Goal: Task Accomplishment & Management: Manage account settings

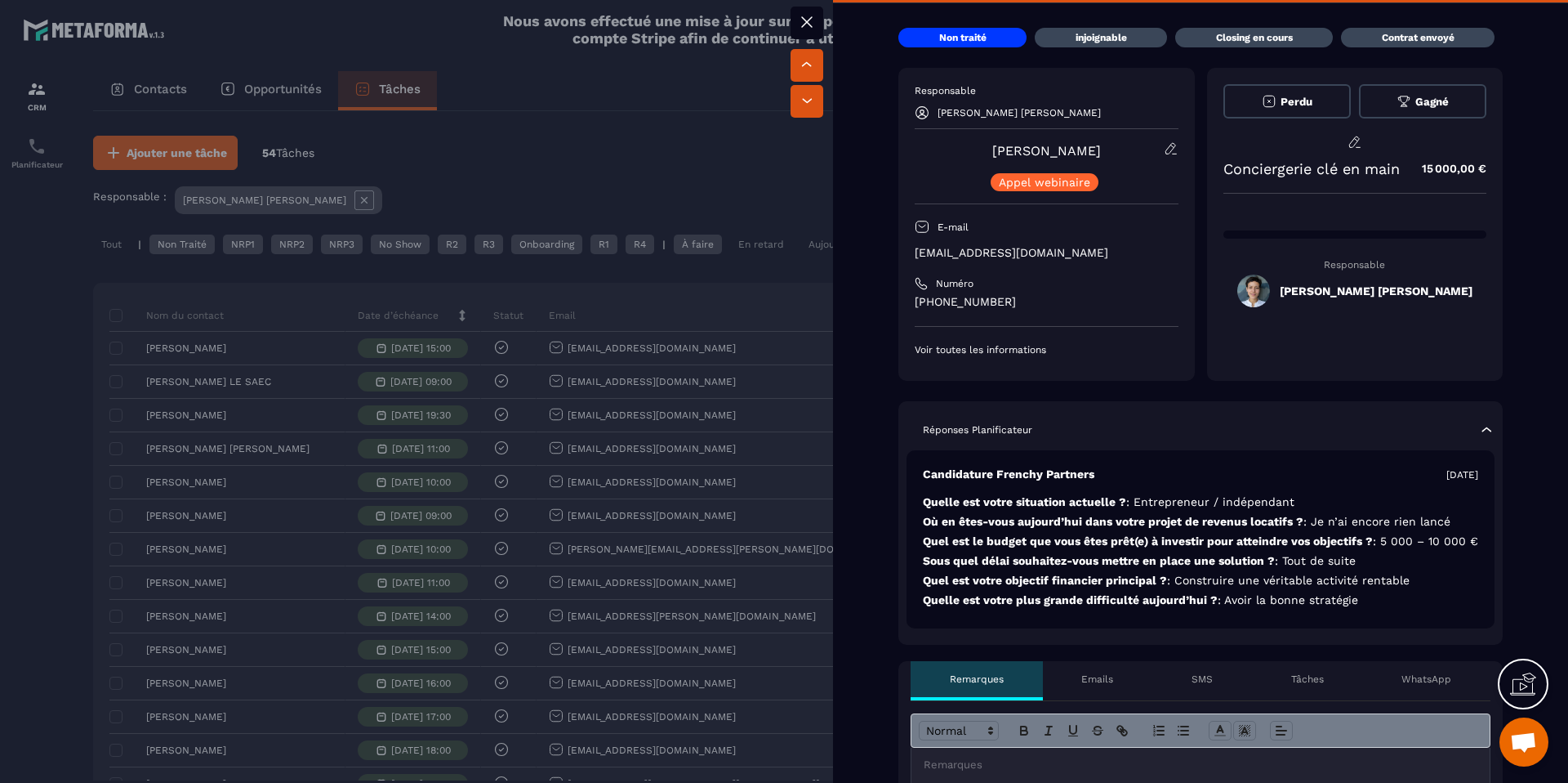
scroll to position [54, 0]
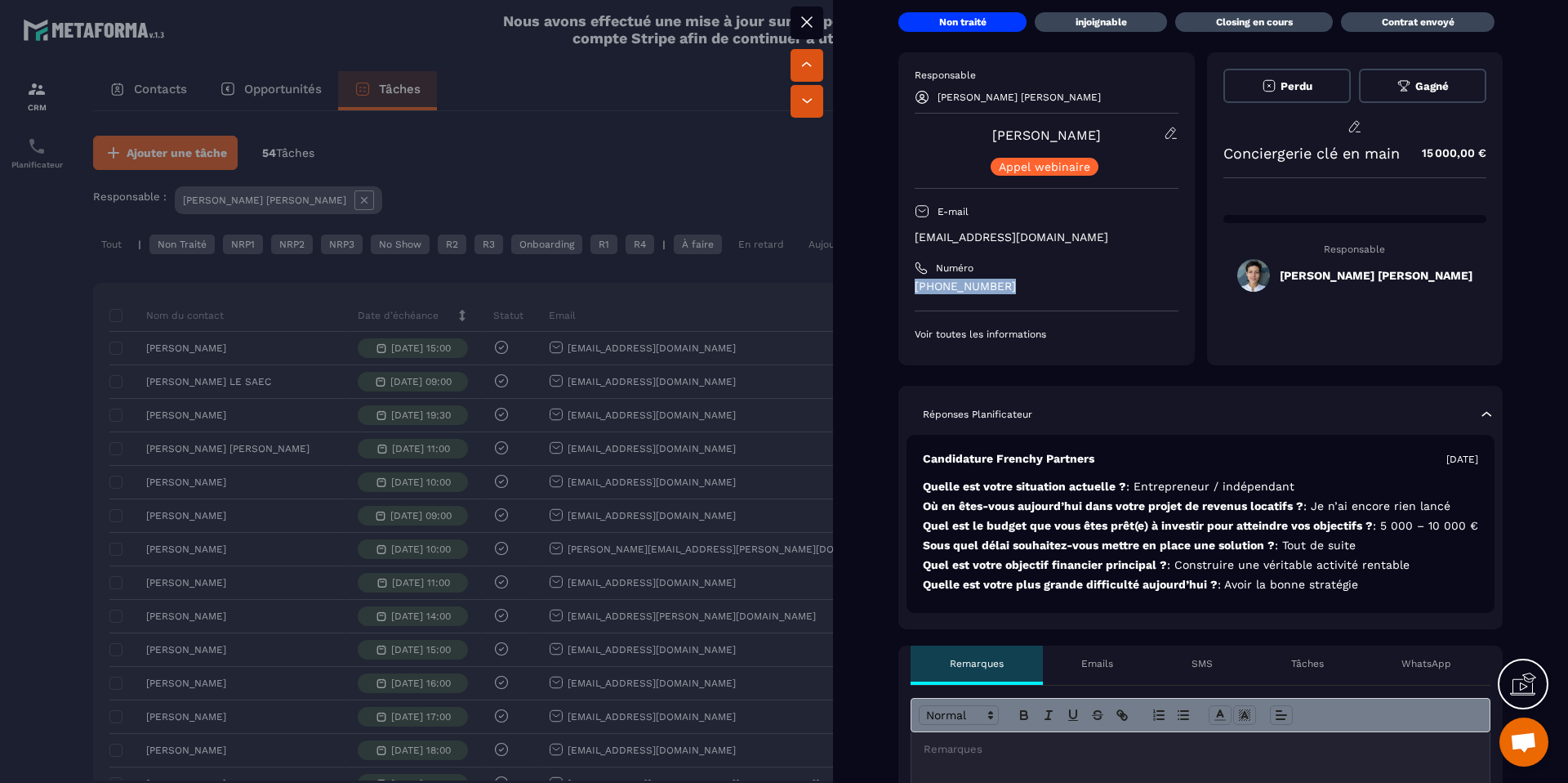
drag, startPoint x: 1028, startPoint y: 284, endPoint x: 913, endPoint y: 286, distance: 115.0
click at [913, 286] on div "Responsable Sarah COSTA MATEUS Anny Kinkondo Appel webinaire E-mail anny.sandjo…" at bounding box center [1047, 209] width 297 height 313
copy p "+33 63016 0360"
click at [31, 329] on div at bounding box center [784, 392] width 1568 height 783
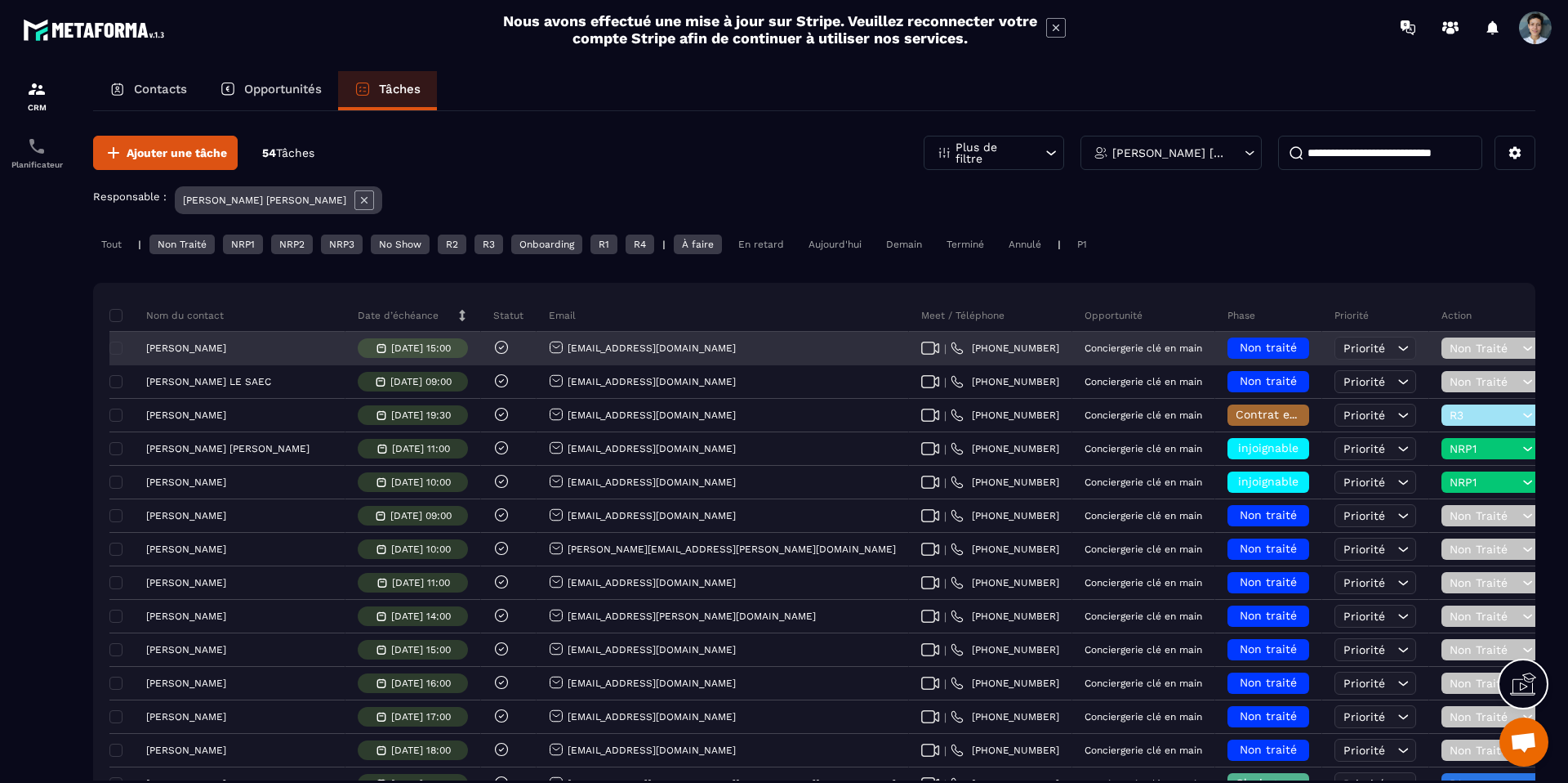
click at [1240, 345] on span "Non traité" at bounding box center [1268, 347] width 57 height 13
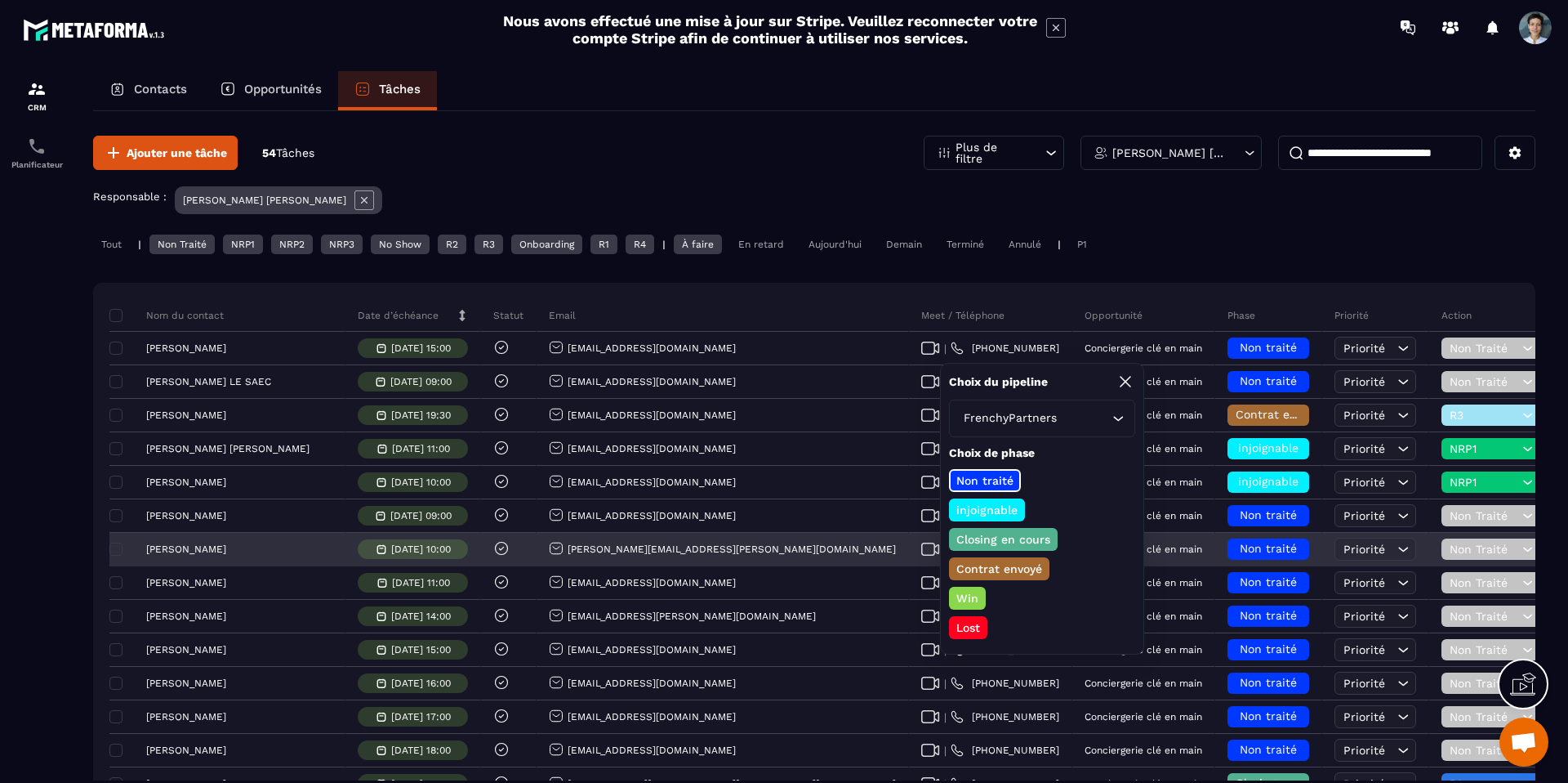
click at [1003, 539] on p "Closing en cours" at bounding box center [1003, 540] width 99 height 16
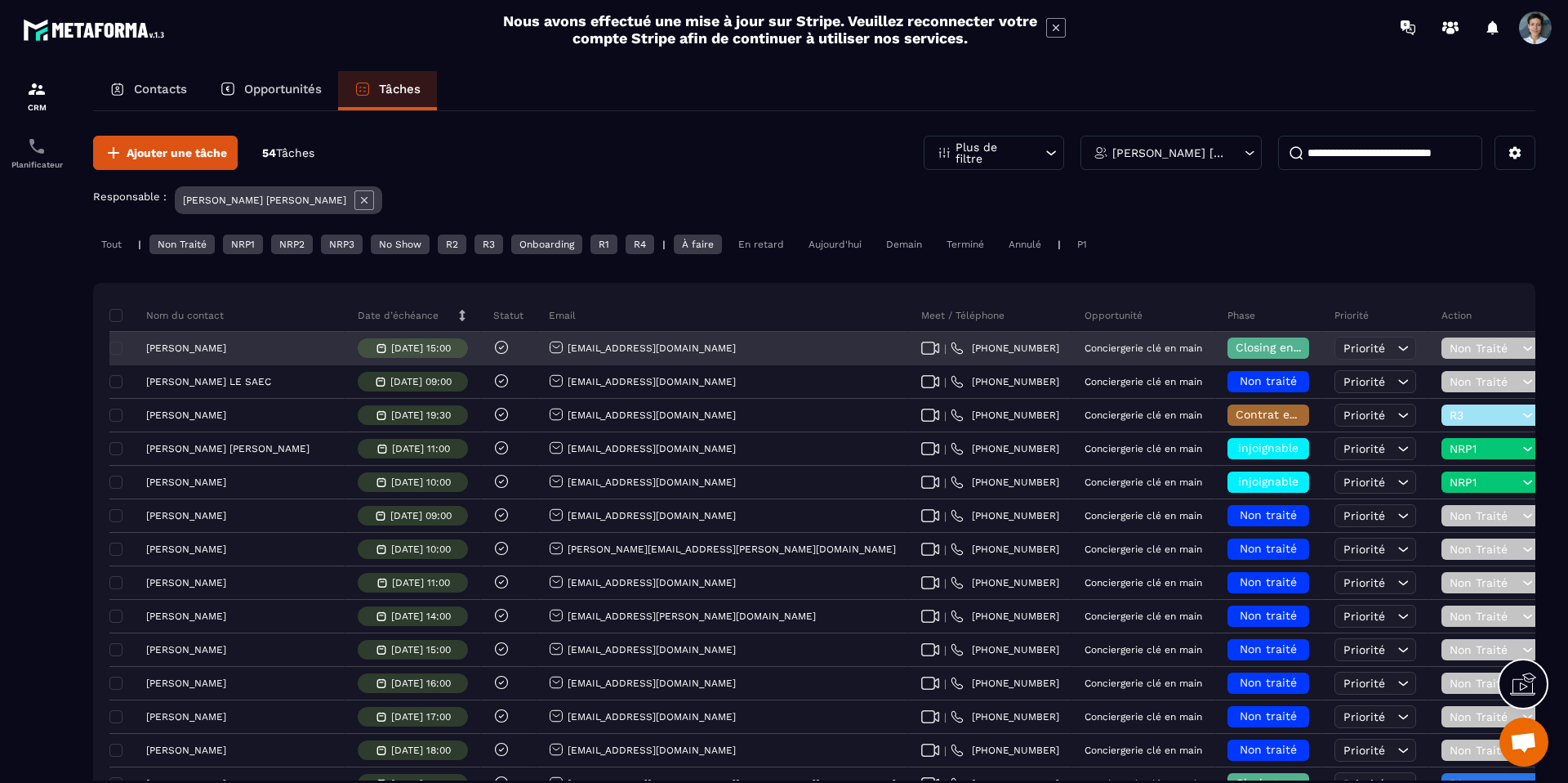
click at [1450, 346] on span "Non Traité" at bounding box center [1484, 348] width 69 height 13
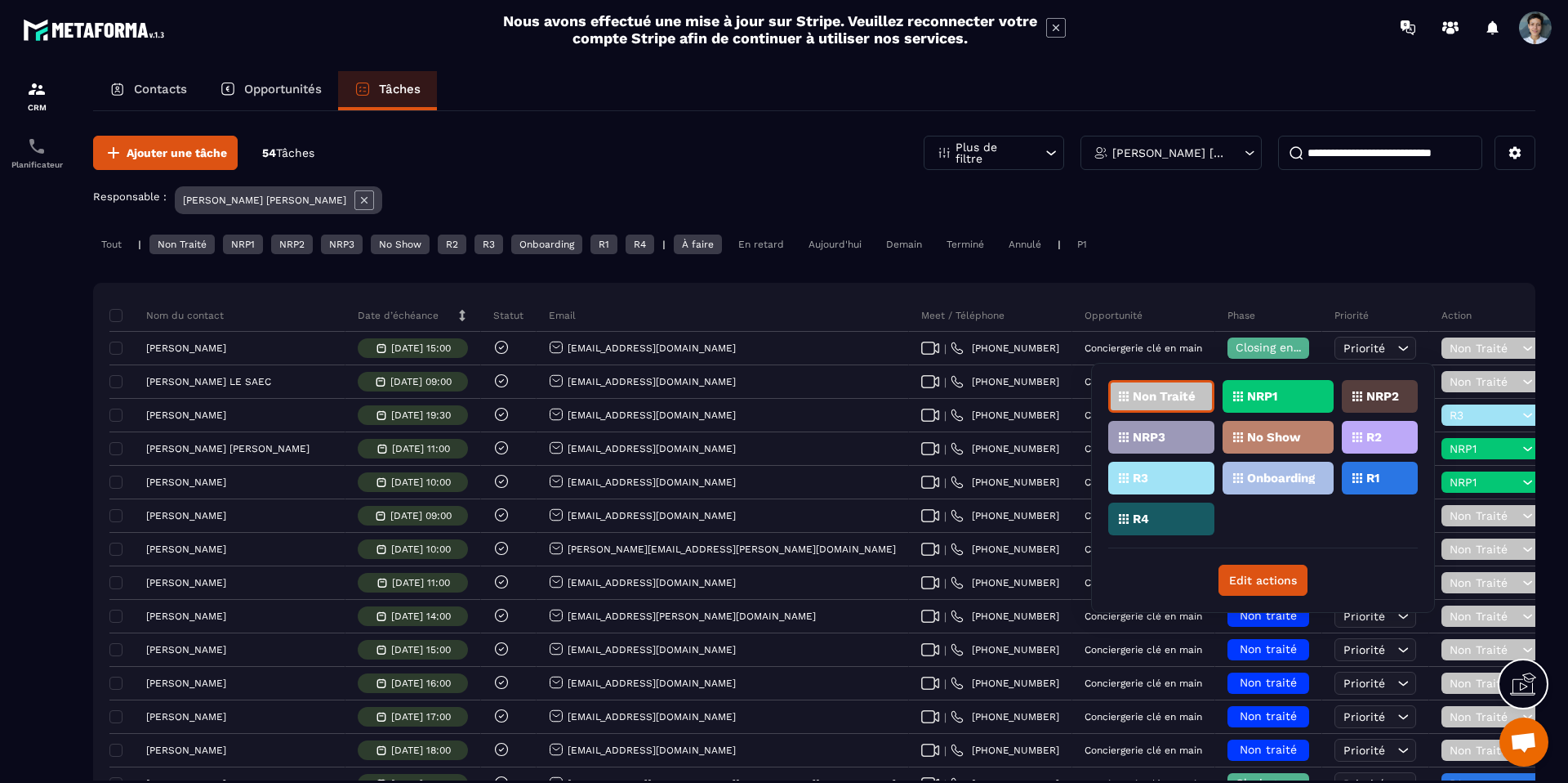
click at [1374, 438] on p "R2" at bounding box center [1374, 437] width 15 height 12
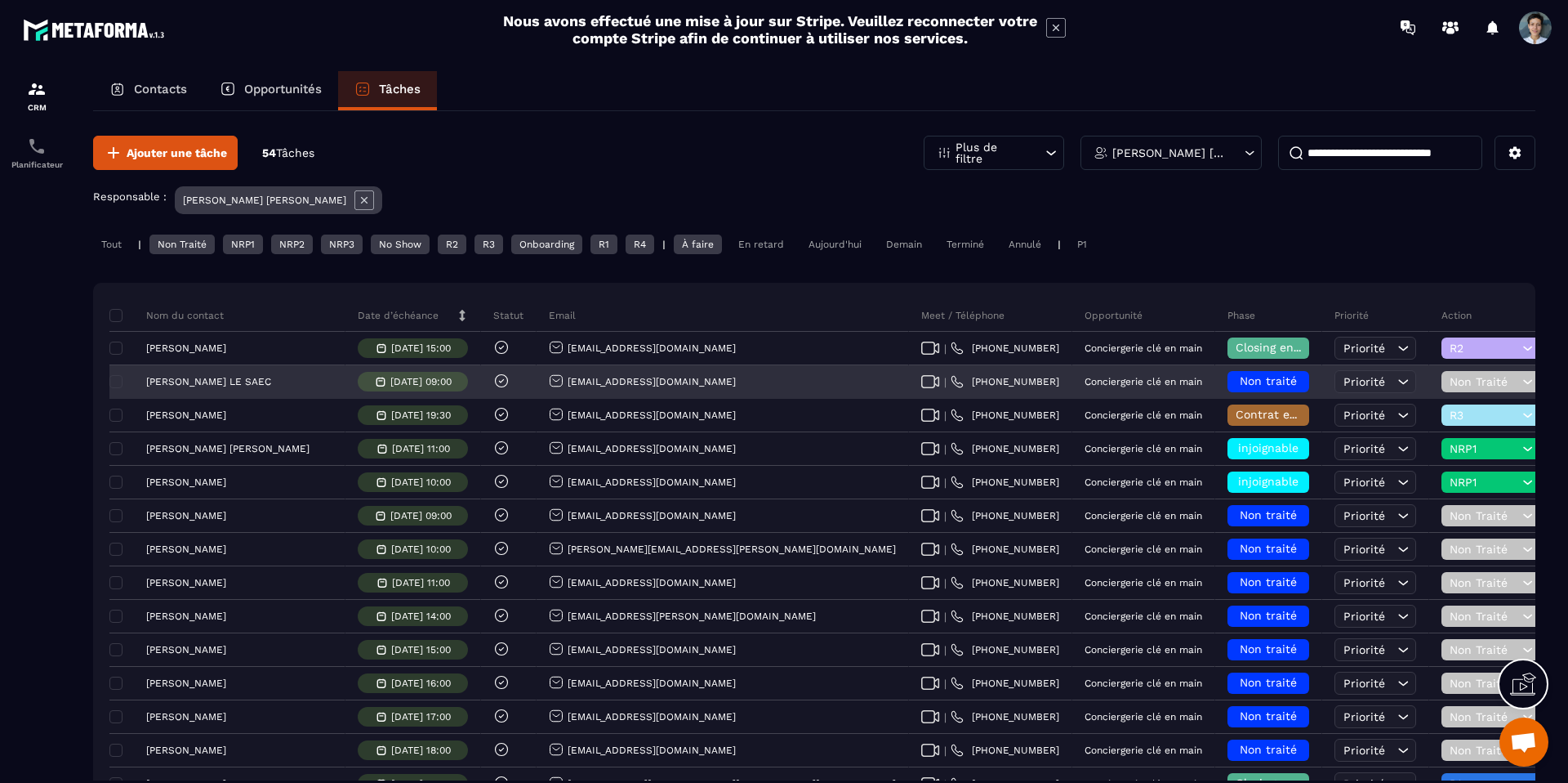
click at [1240, 382] on span "Non traité" at bounding box center [1268, 381] width 57 height 13
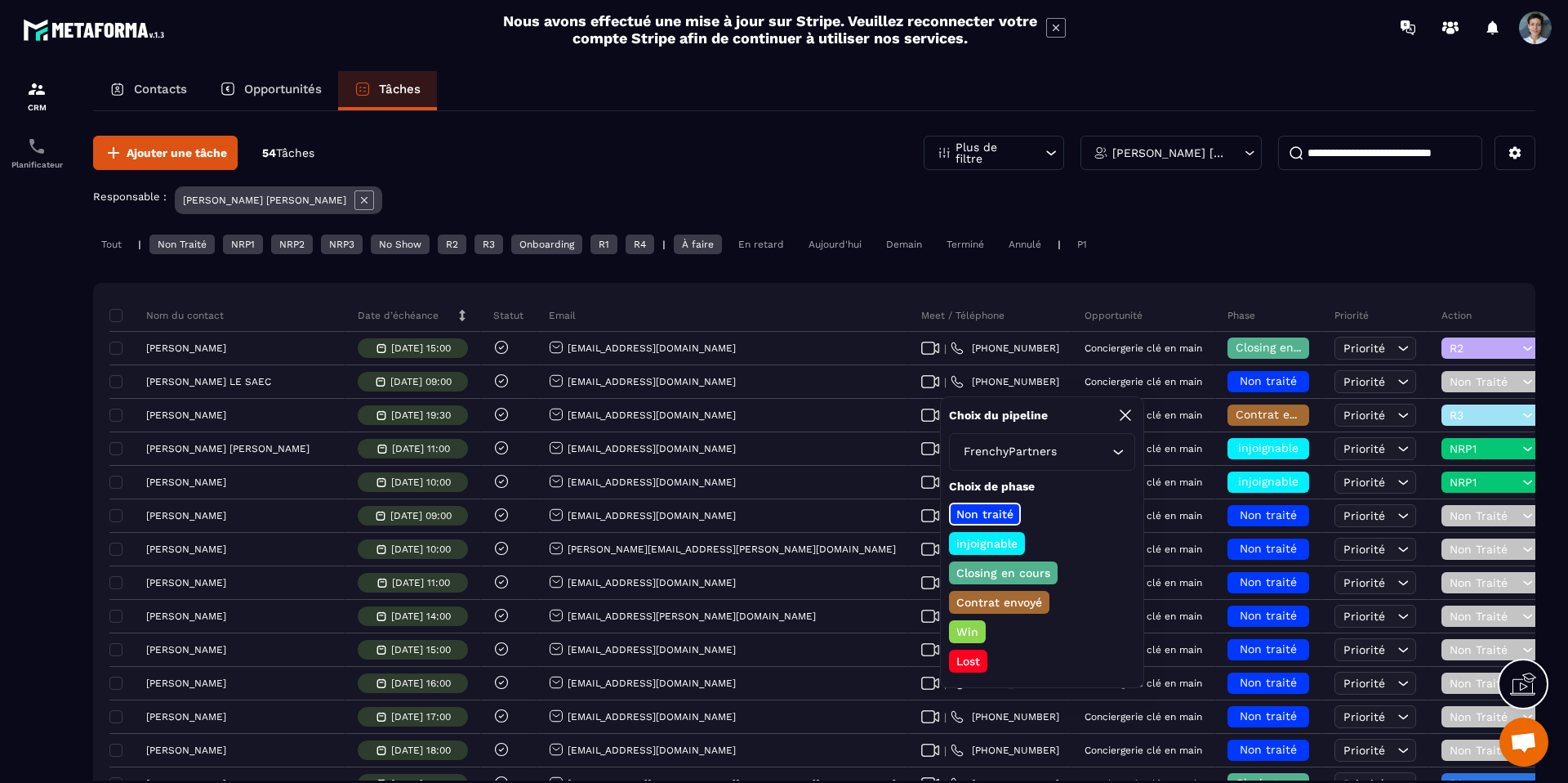
click at [1019, 566] on p "Closing en cours" at bounding box center [1003, 573] width 99 height 16
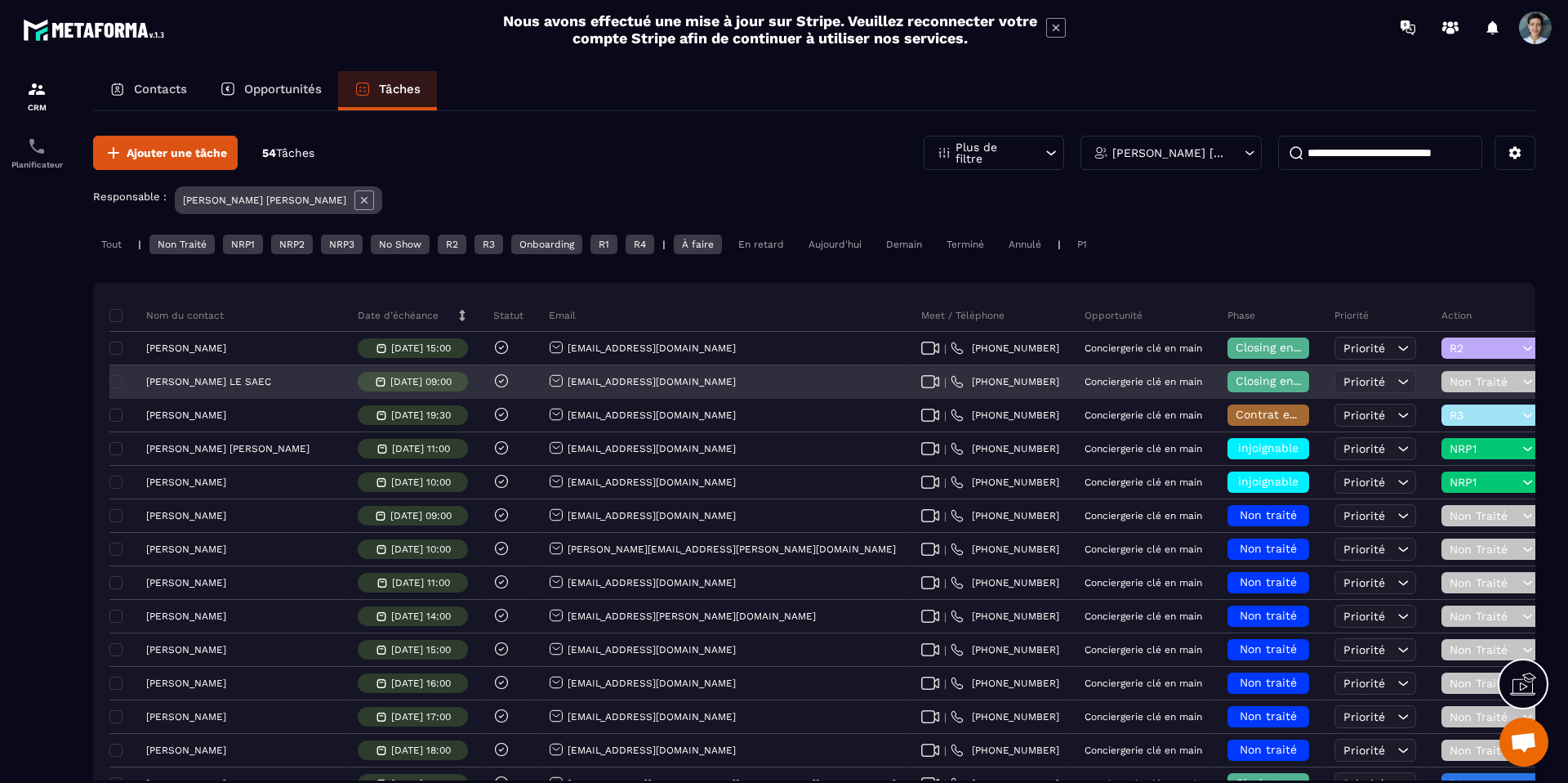
click at [1450, 386] on span "Non Traité" at bounding box center [1484, 382] width 69 height 13
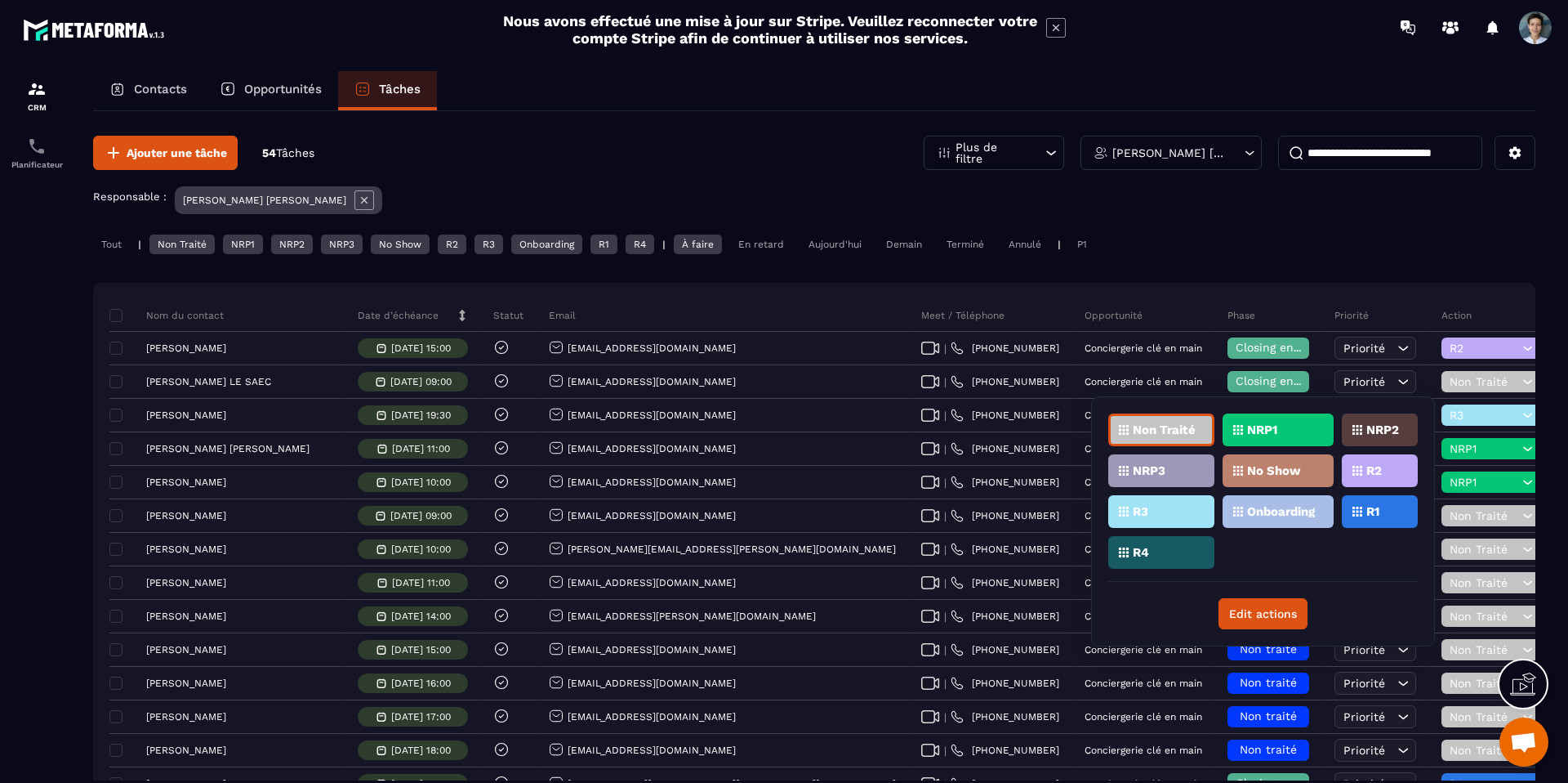
click at [1365, 472] on div "R2" at bounding box center [1380, 471] width 76 height 33
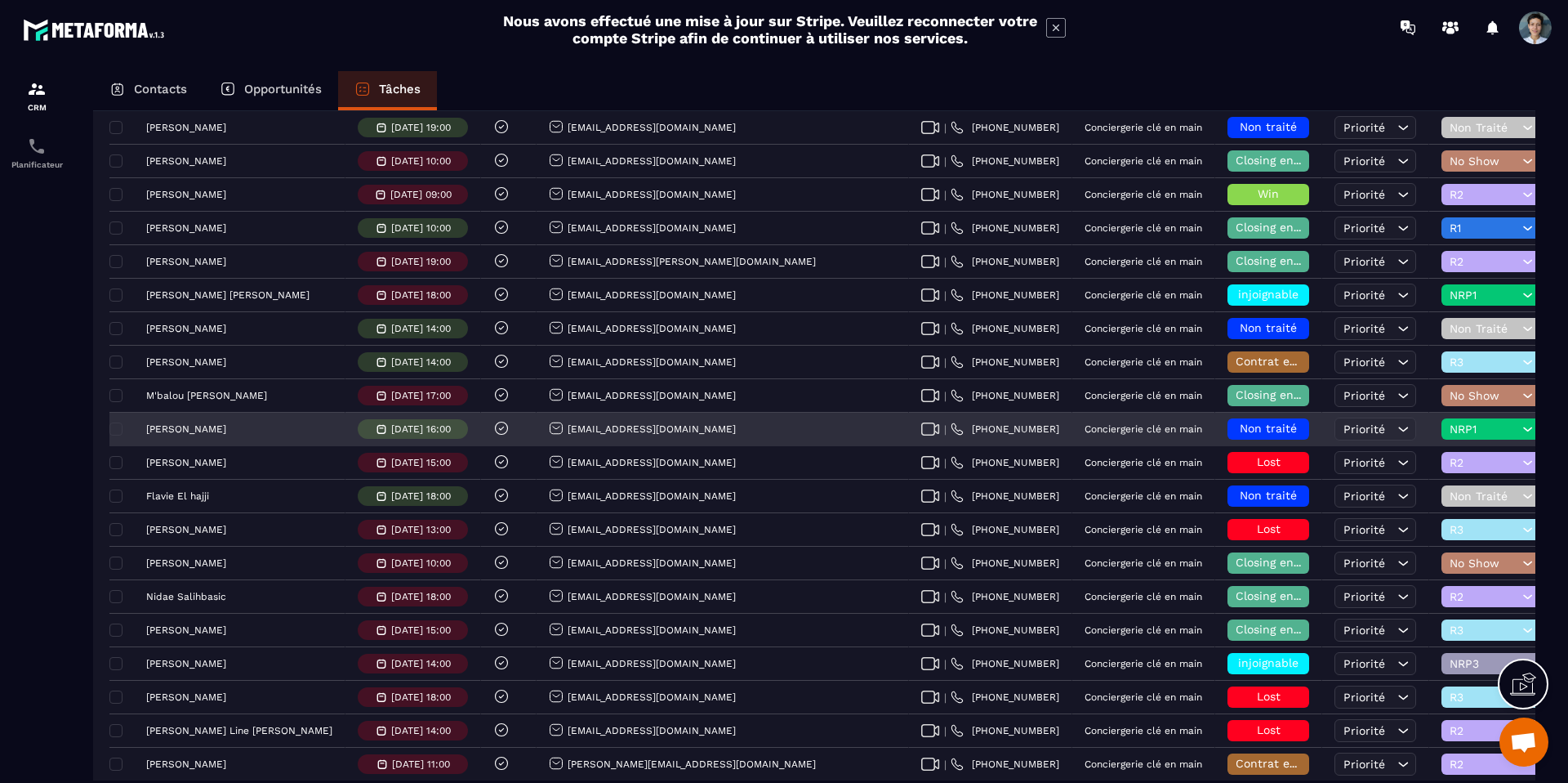
scroll to position [1004, 0]
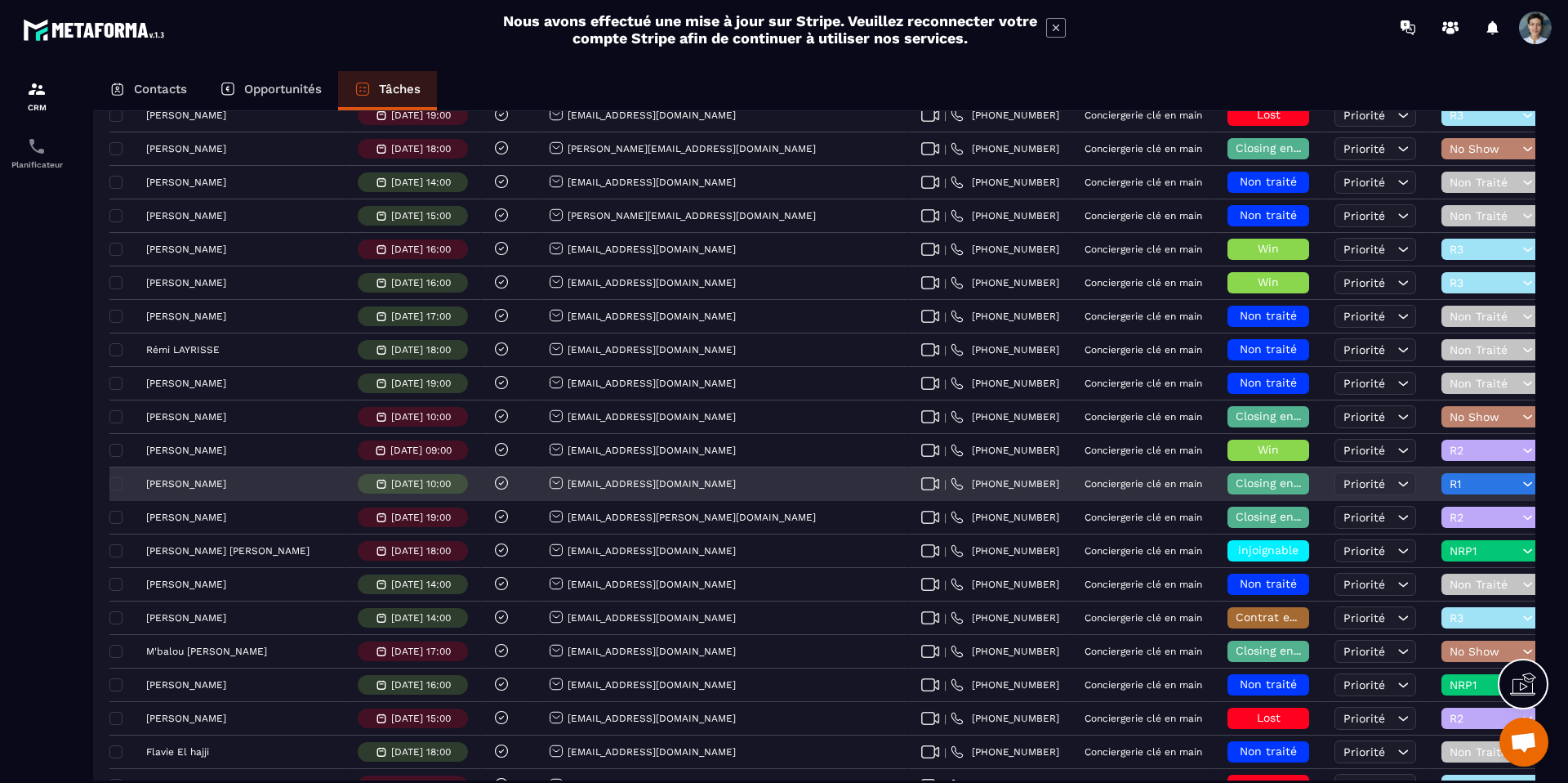
click at [1450, 487] on span "R1" at bounding box center [1484, 483] width 69 height 13
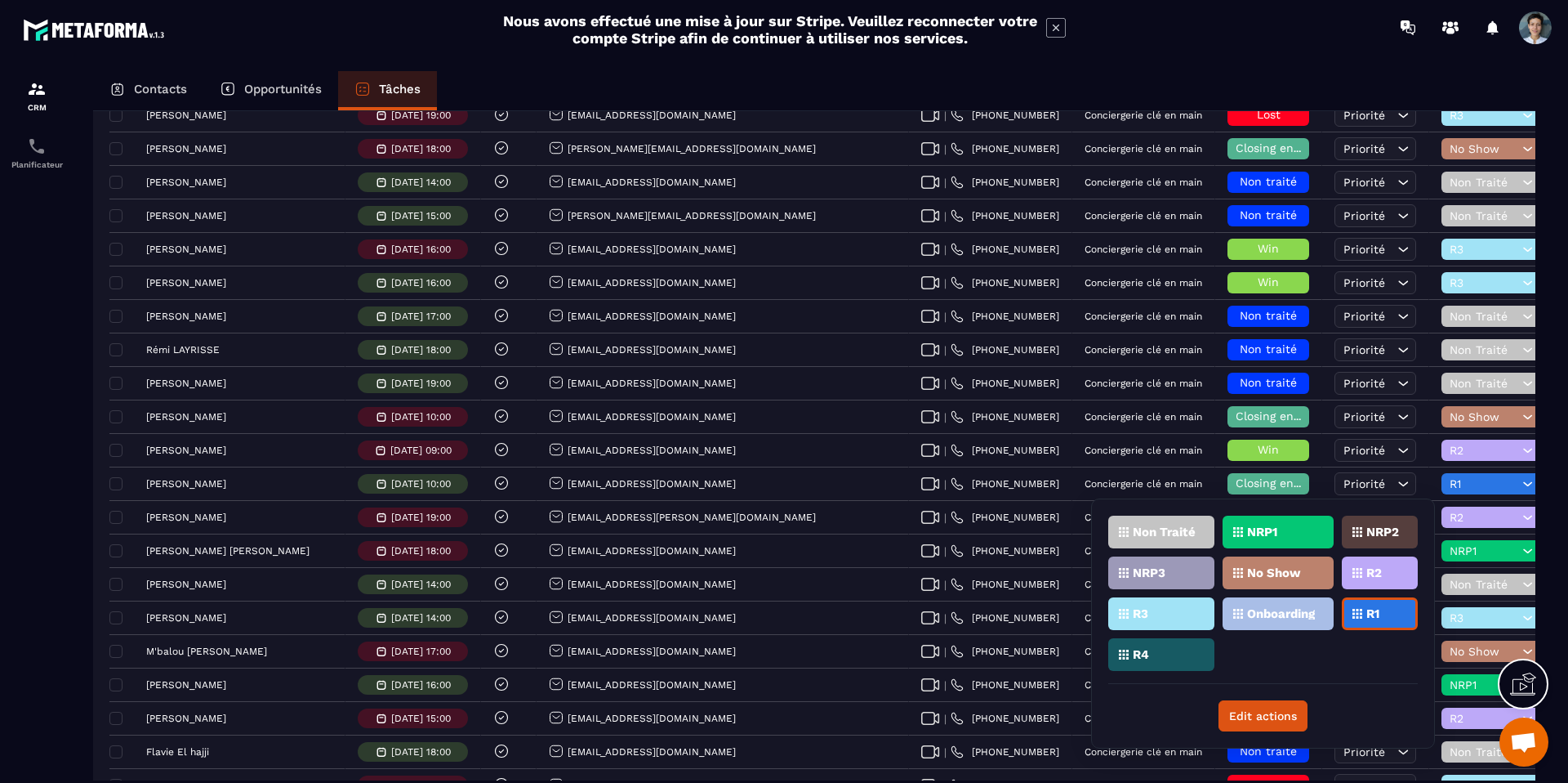
click at [1388, 585] on div "R2" at bounding box center [1380, 573] width 76 height 33
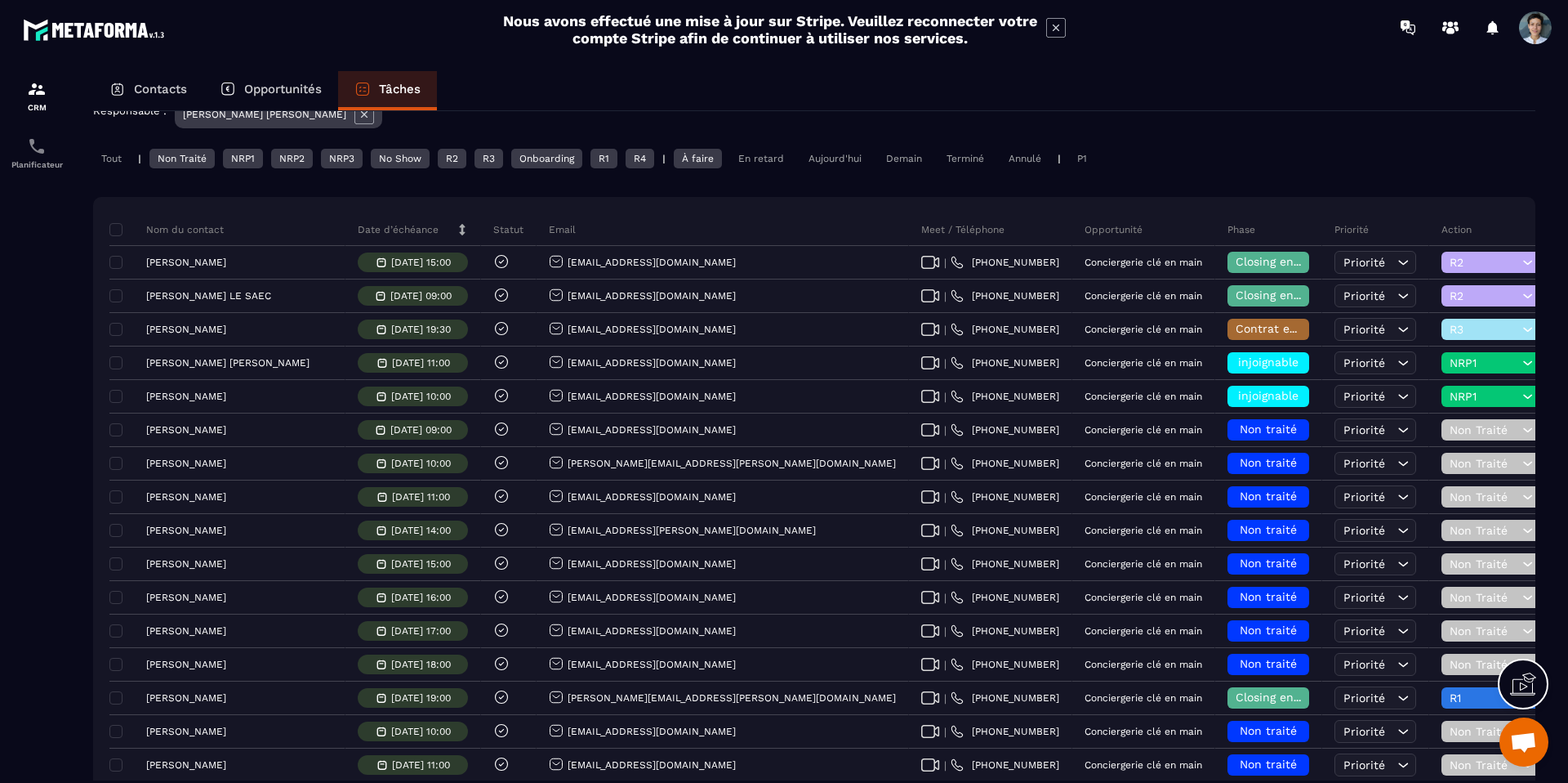
scroll to position [0, 0]
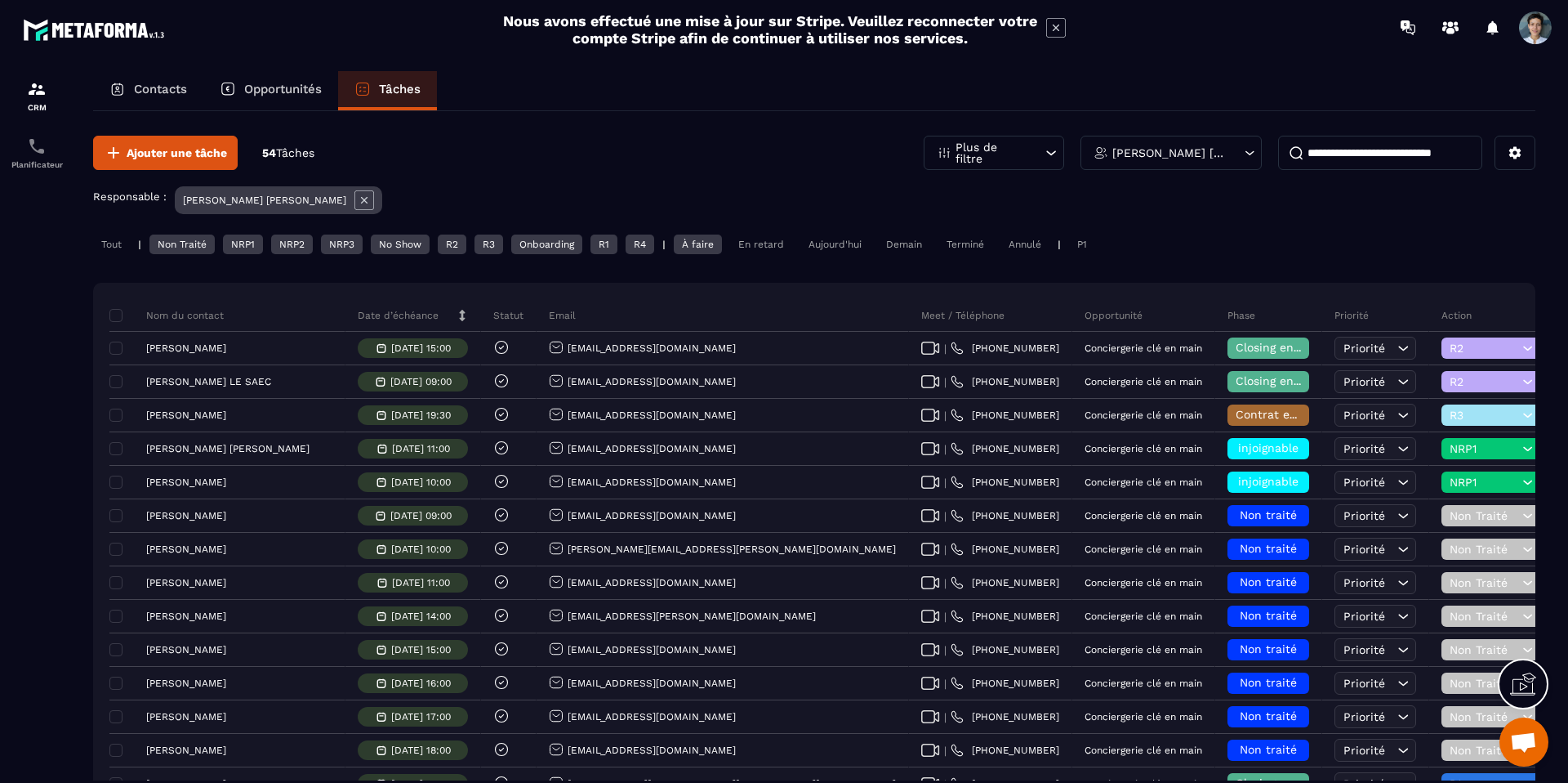
click at [1354, 150] on input at bounding box center [1380, 153] width 204 height 35
paste input "**********"
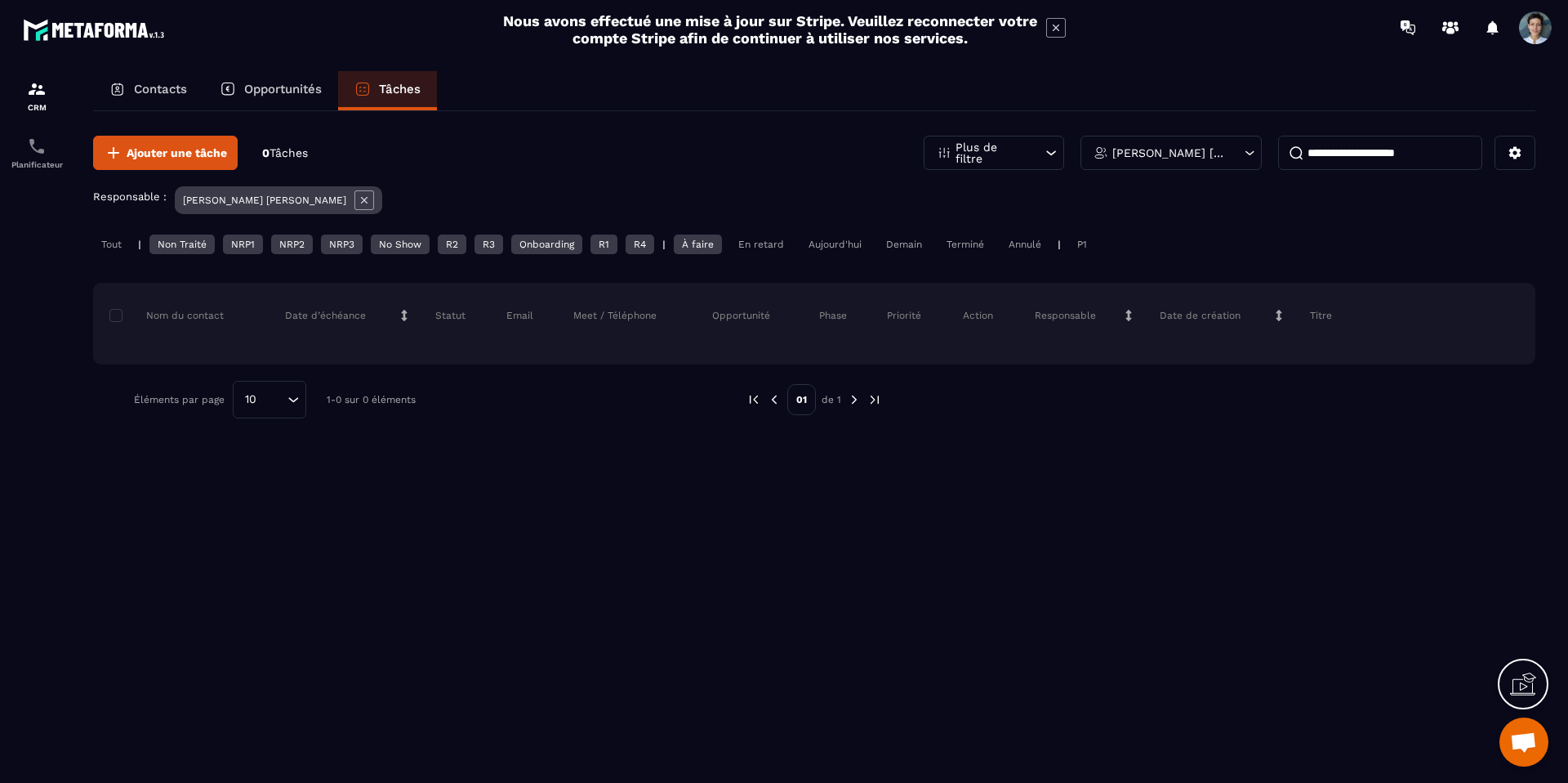
type input "**********"
click at [1166, 161] on div "[PERSON_NAME] [PERSON_NAME]" at bounding box center [1171, 153] width 182 height 35
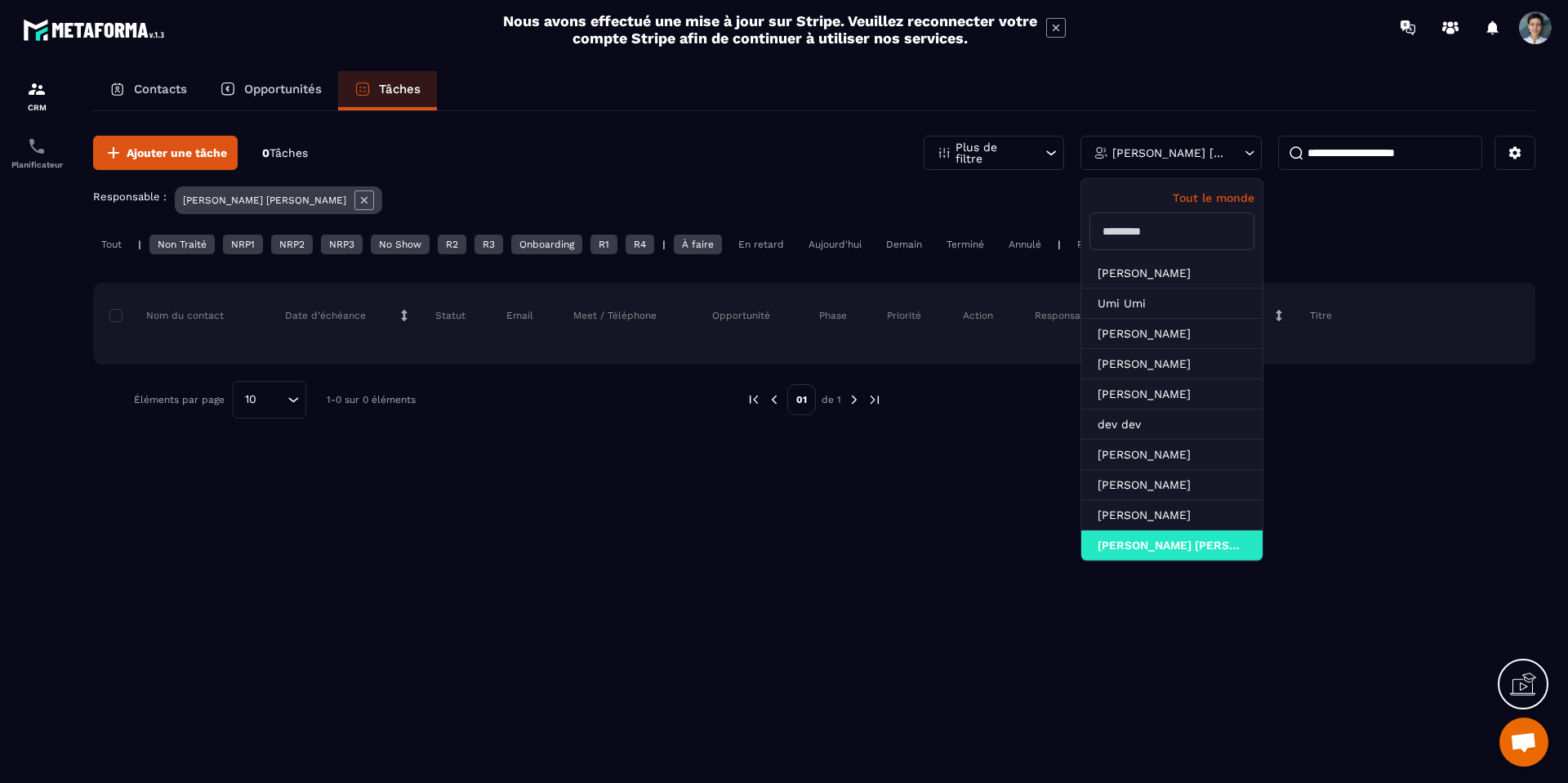
click at [1177, 159] on div "[PERSON_NAME] [PERSON_NAME]" at bounding box center [1171, 153] width 182 height 35
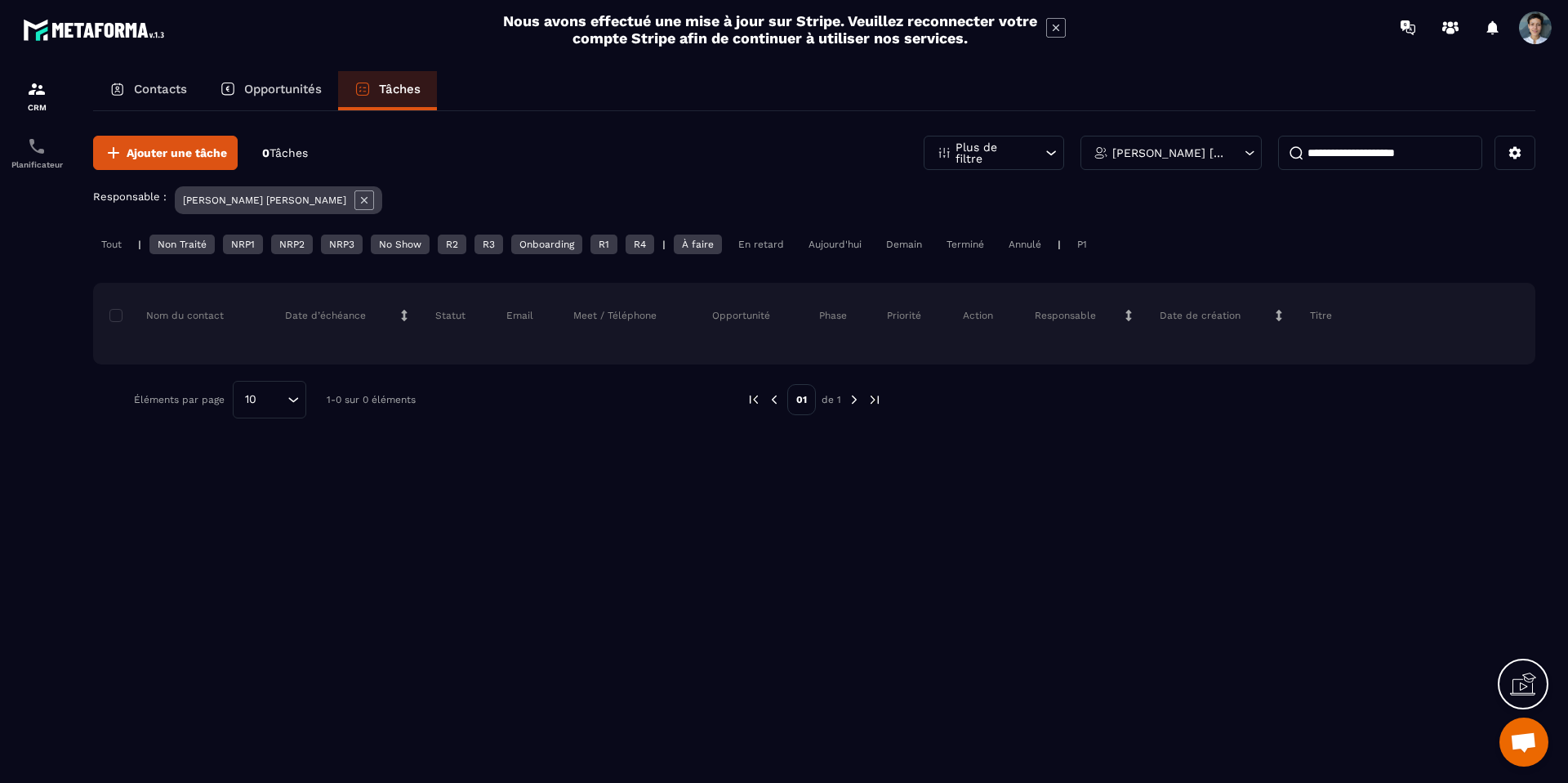
click at [126, 239] on div "Tout" at bounding box center [112, 244] width 36 height 20
click at [1130, 164] on div "[PERSON_NAME] [PERSON_NAME]" at bounding box center [1171, 153] width 182 height 35
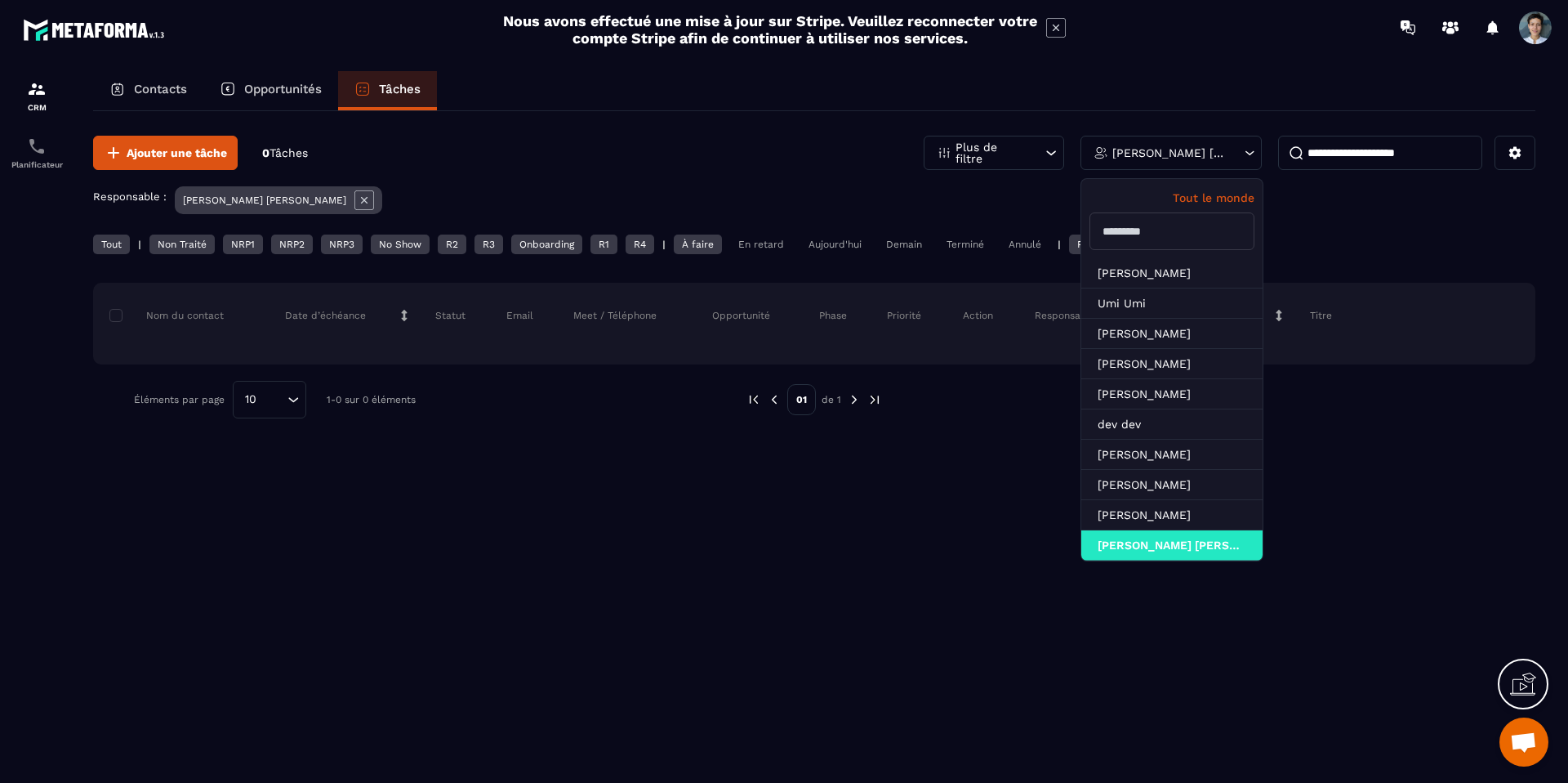
click at [555, 636] on div "**********" at bounding box center [814, 445] width 1443 height 669
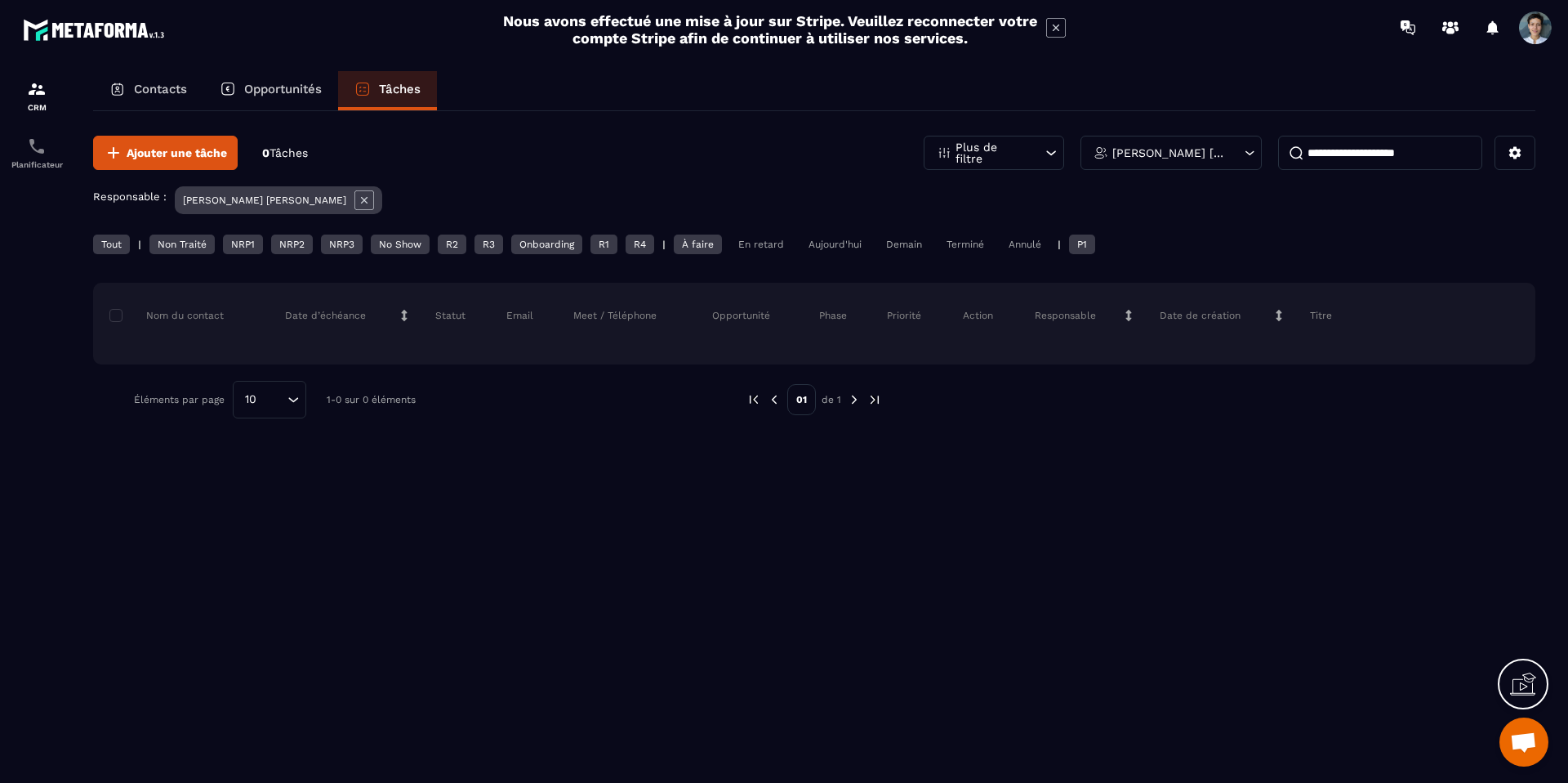
click at [314, 143] on div "**********" at bounding box center [814, 153] width 1443 height 35
click at [308, 145] on p "0 Tâches" at bounding box center [285, 153] width 45 height 15
click at [308, 153] on span "Tâches" at bounding box center [289, 153] width 38 height 13
click at [126, 243] on div "Tout" at bounding box center [112, 244] width 36 height 20
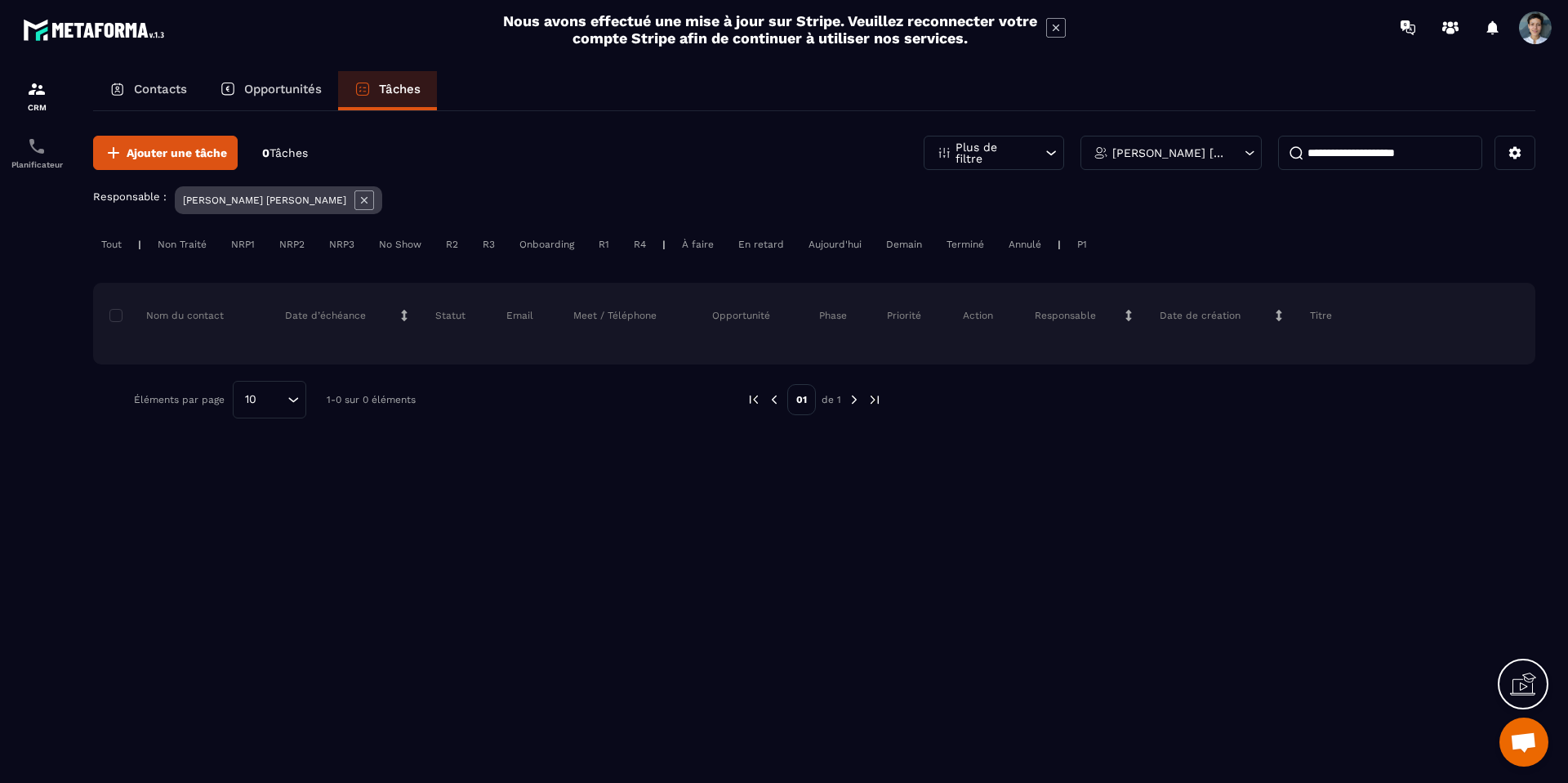
click at [358, 88] on icon at bounding box center [362, 89] width 12 height 12
click at [93, 258] on div "**********" at bounding box center [814, 441] width 1475 height 742
click at [110, 248] on div "Tout" at bounding box center [112, 244] width 36 height 20
